Goal: Information Seeking & Learning: Learn about a topic

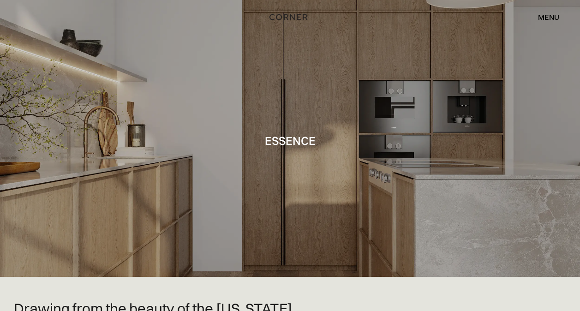
click at [543, 13] on div "menu" at bounding box center [548, 16] width 21 height 7
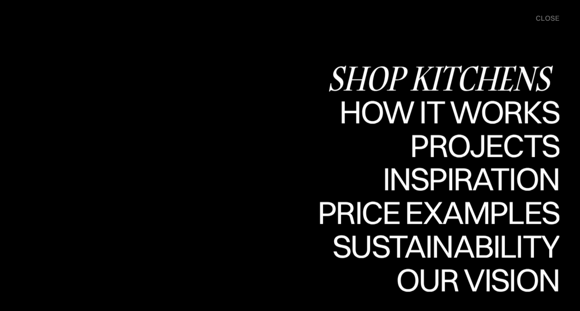
click at [487, 76] on div "Shop Kitchens" at bounding box center [443, 78] width 232 height 32
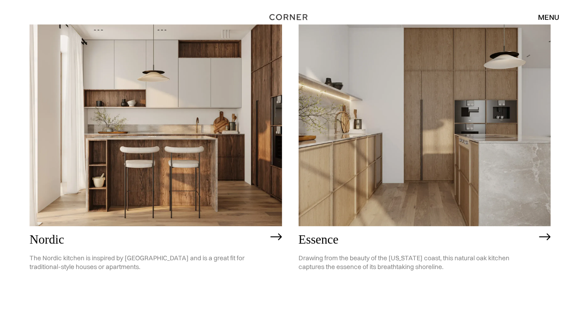
scroll to position [120, 0]
click at [184, 166] on img at bounding box center [156, 125] width 252 height 202
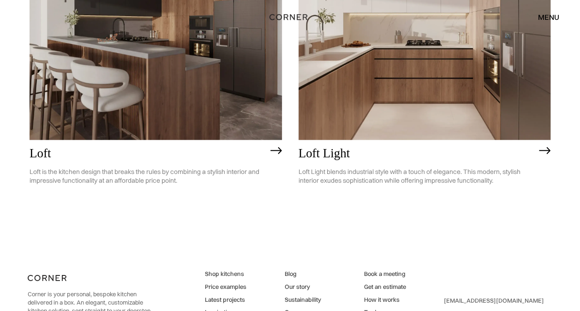
scroll to position [2265, 0]
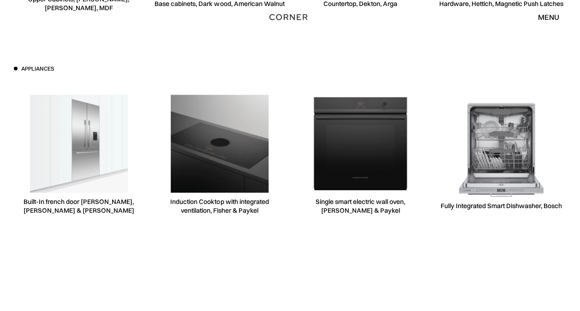
scroll to position [2641, 0]
